Goal: Information Seeking & Learning: Learn about a topic

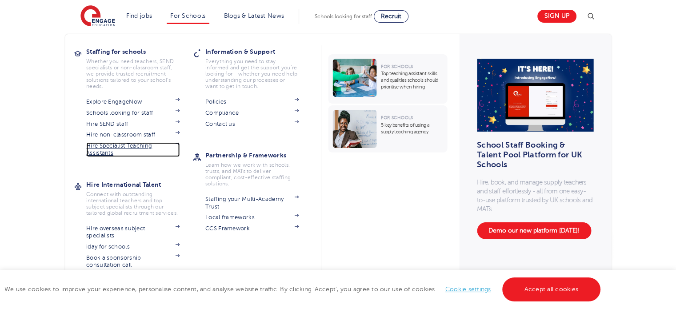
click at [139, 144] on link "Hire Specialist Teaching Assistants" at bounding box center [132, 149] width 93 height 15
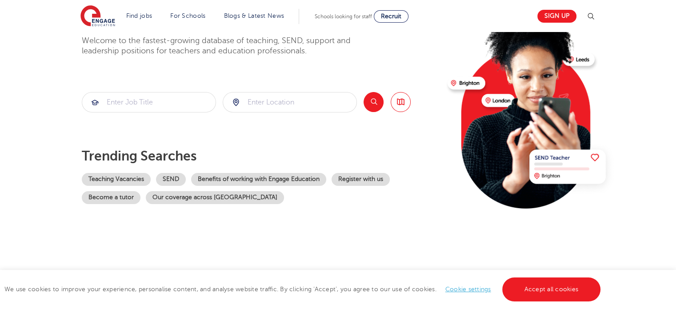
scroll to position [133, 0]
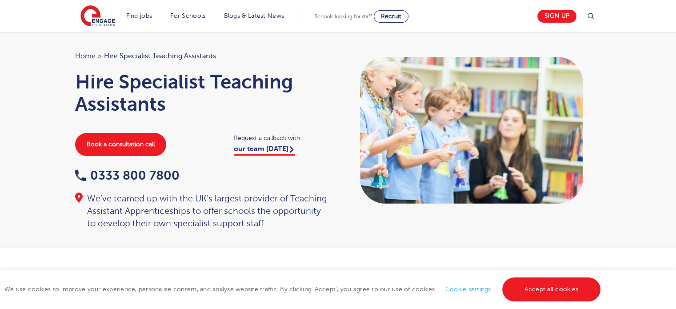
click at [416, 22] on section "Find jobs All vacancies We have one of the UK's largest database. and with hund…" at bounding box center [306, 16] width 452 height 32
click at [401, 16] on span "Recruit" at bounding box center [391, 16] width 20 height 7
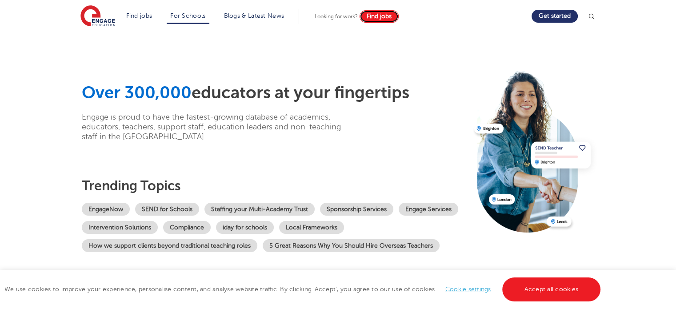
click at [385, 14] on span "Find jobs" at bounding box center [379, 16] width 25 height 7
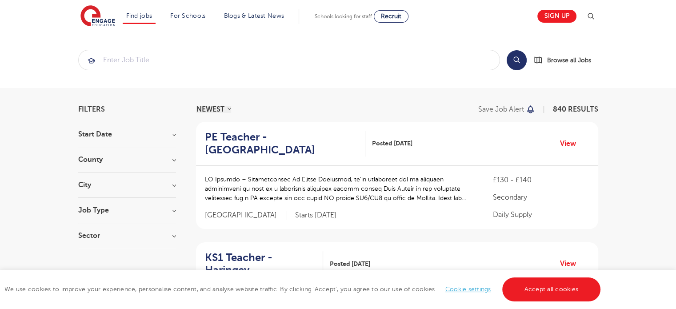
click at [138, 161] on h3 "County" at bounding box center [127, 159] width 98 height 7
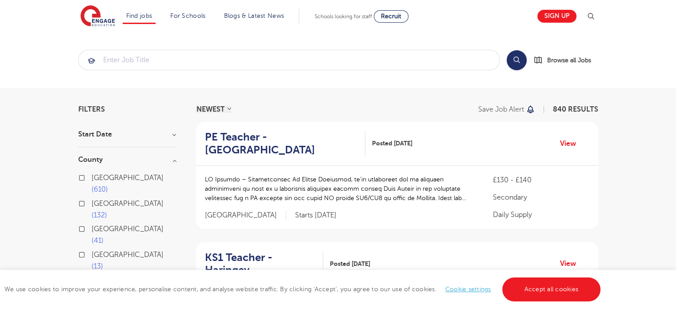
click at [92, 179] on label "London 610" at bounding box center [134, 184] width 84 height 24
click at [92, 179] on input "London 610" at bounding box center [95, 177] width 6 height 6
checkbox input "true"
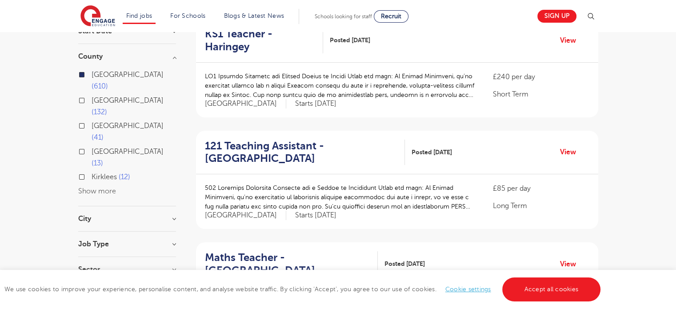
scroll to position [133, 0]
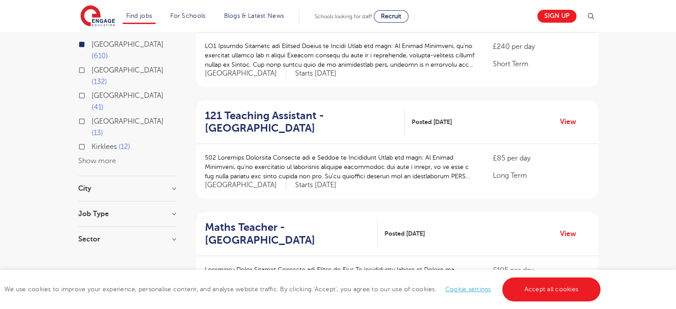
click at [118, 185] on div "City Hounslow 67 Wandsworth 32 Newham 30 Bromley 29 Redbridge 29 Show more" at bounding box center [127, 193] width 98 height 16
click at [172, 185] on h3 "City" at bounding box center [127, 188] width 98 height 7
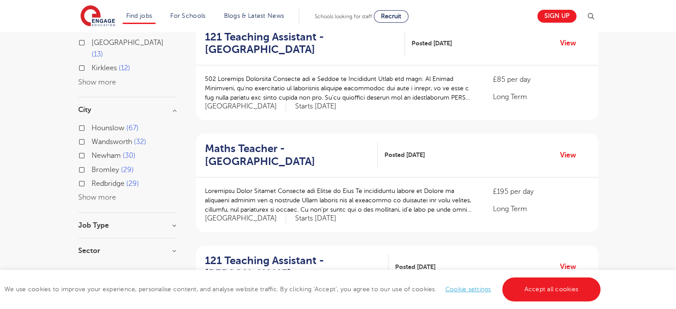
scroll to position [222, 0]
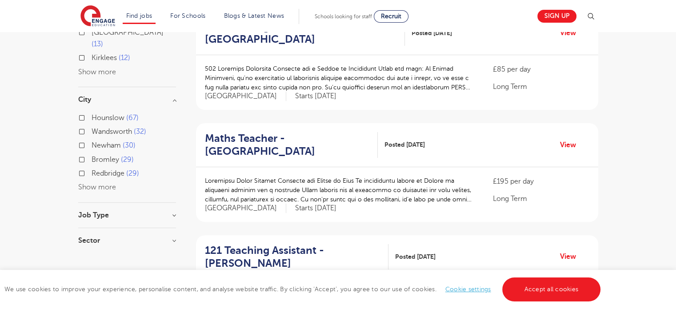
click at [92, 183] on button "Show more" at bounding box center [97, 187] width 38 height 8
click at [92, 196] on label "Ealing 27" at bounding box center [108, 202] width 33 height 12
click at [92, 197] on input "Ealing 27" at bounding box center [95, 200] width 6 height 6
checkbox input "true"
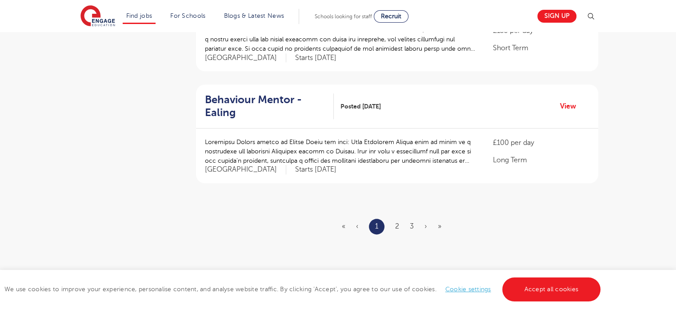
scroll to position [1067, 0]
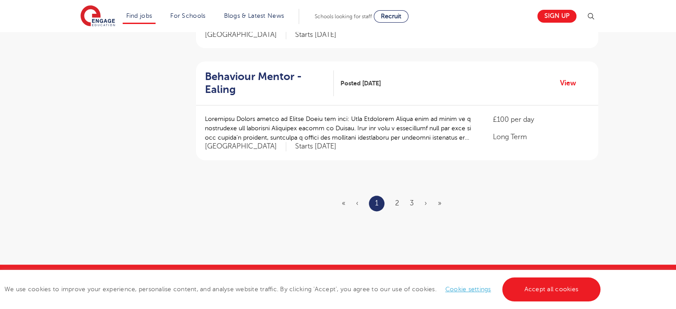
click at [400, 196] on ul "« ‹ 1 2 3 › »" at bounding box center [397, 204] width 110 height 16
click at [397, 199] on link "2" at bounding box center [397, 203] width 4 height 8
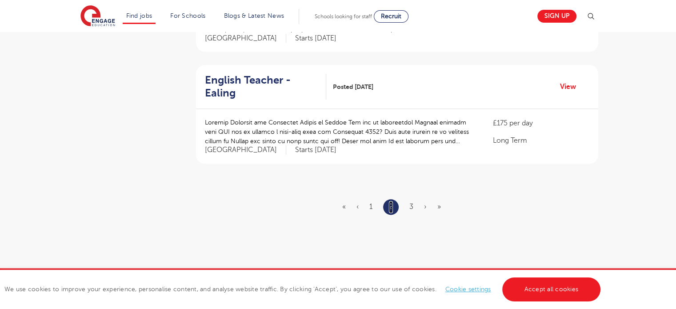
scroll to position [1067, 0]
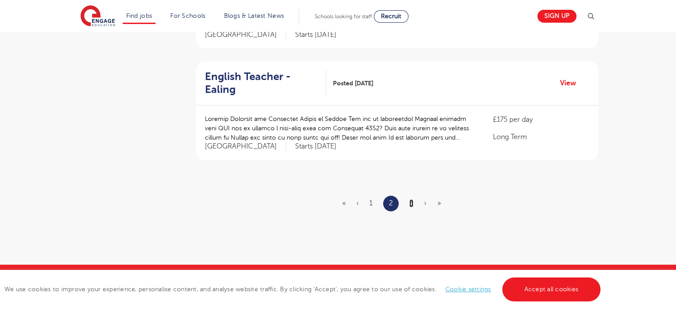
click at [409, 199] on link "3" at bounding box center [411, 203] width 4 height 8
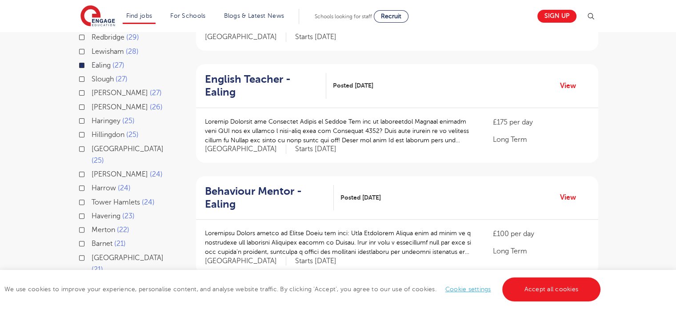
scroll to position [400, 0]
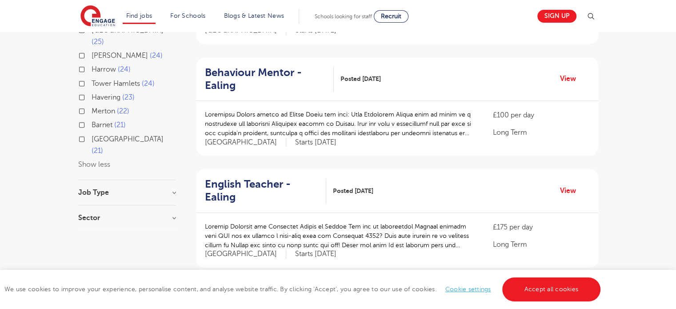
click at [170, 189] on div "Job Type" at bounding box center [127, 197] width 98 height 16
click at [176, 156] on div "Filters Start Date County London 27 Ealing 1 Show more City Hounslow 67 Wandswo…" at bounding box center [338, 142] width 533 height 872
click at [173, 189] on h3 "Job Type" at bounding box center [127, 192] width 98 height 7
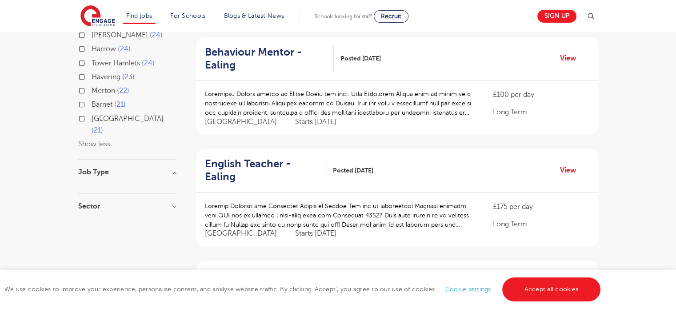
scroll to position [444, 0]
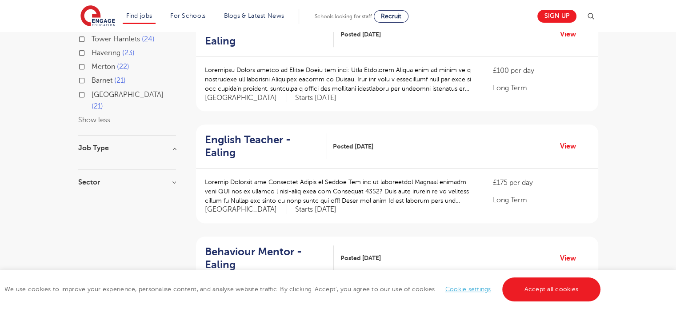
click at [171, 179] on h3 "Sector" at bounding box center [127, 182] width 98 height 7
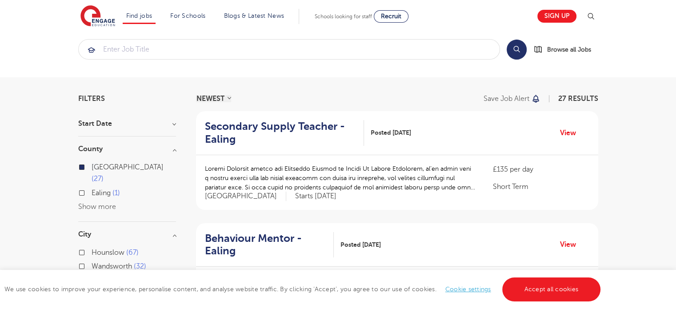
scroll to position [0, 0]
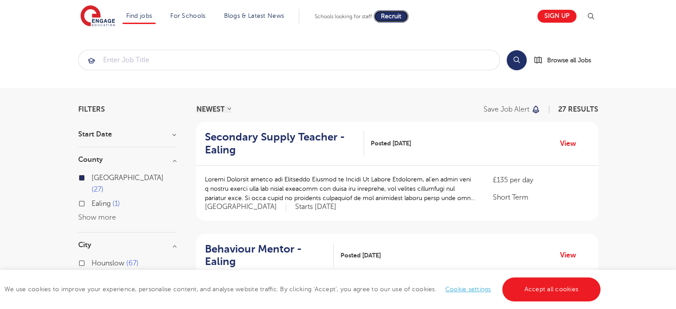
click at [396, 21] on link "Recruit" at bounding box center [391, 16] width 35 height 12
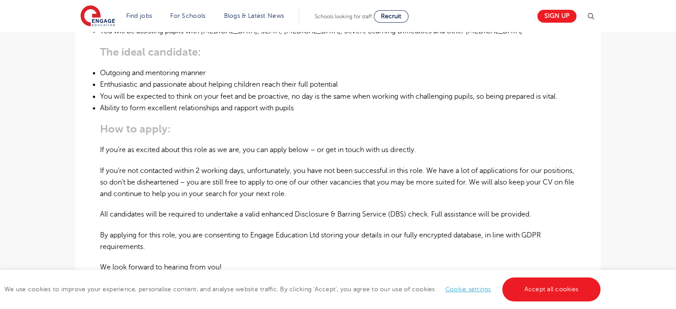
scroll to position [444, 0]
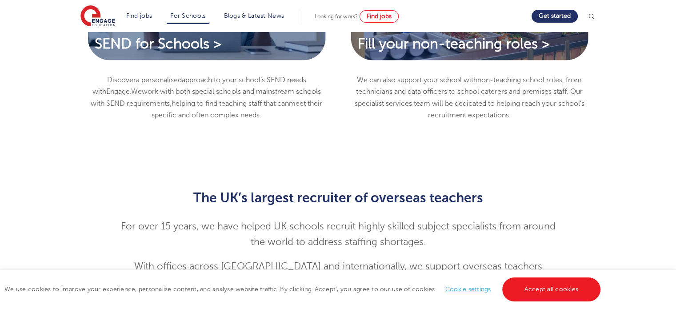
scroll to position [844, 0]
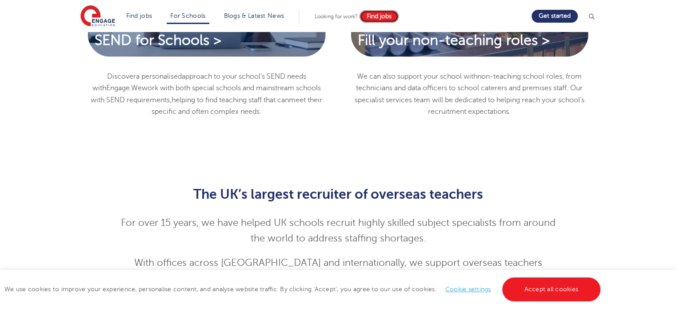
click at [393, 12] on link "Find jobs" at bounding box center [379, 16] width 39 height 12
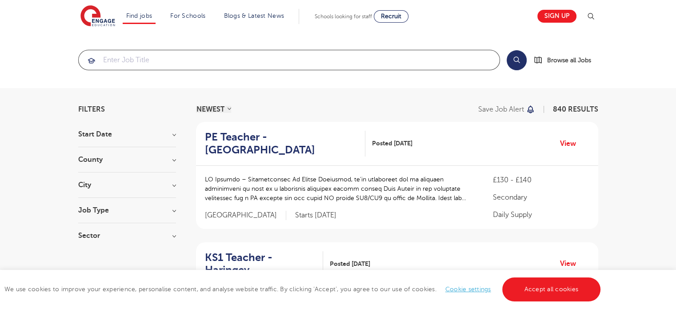
click at [344, 56] on input "search" at bounding box center [289, 60] width 421 height 20
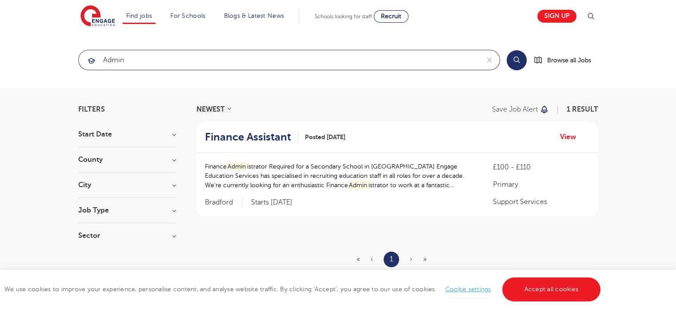
click button "Submit" at bounding box center [0, 0] width 0 height 0
click at [203, 60] on input "admin" at bounding box center [279, 60] width 400 height 20
type input "a"
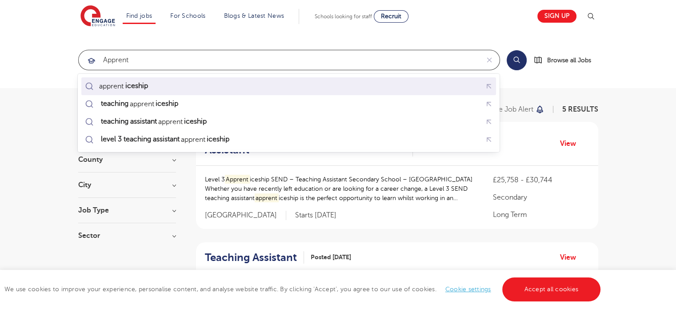
click at [179, 91] on div "apprent iceship" at bounding box center [288, 86] width 411 height 14
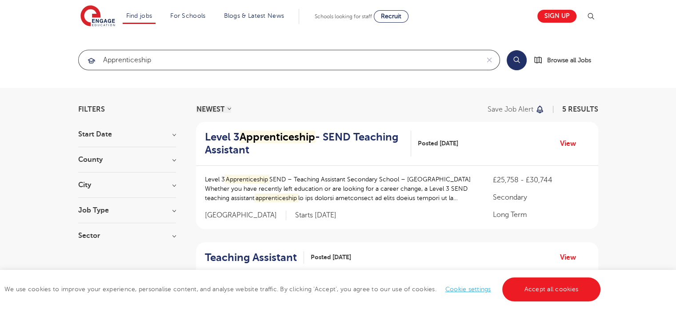
type input "apprenticeship"
click at [515, 58] on button "Search" at bounding box center [517, 60] width 20 height 20
click at [135, 159] on h3 "County" at bounding box center [127, 159] width 98 height 7
drag, startPoint x: 77, startPoint y: 205, endPoint x: 88, endPoint y: 208, distance: 11.9
